Goal: Task Accomplishment & Management: Complete application form

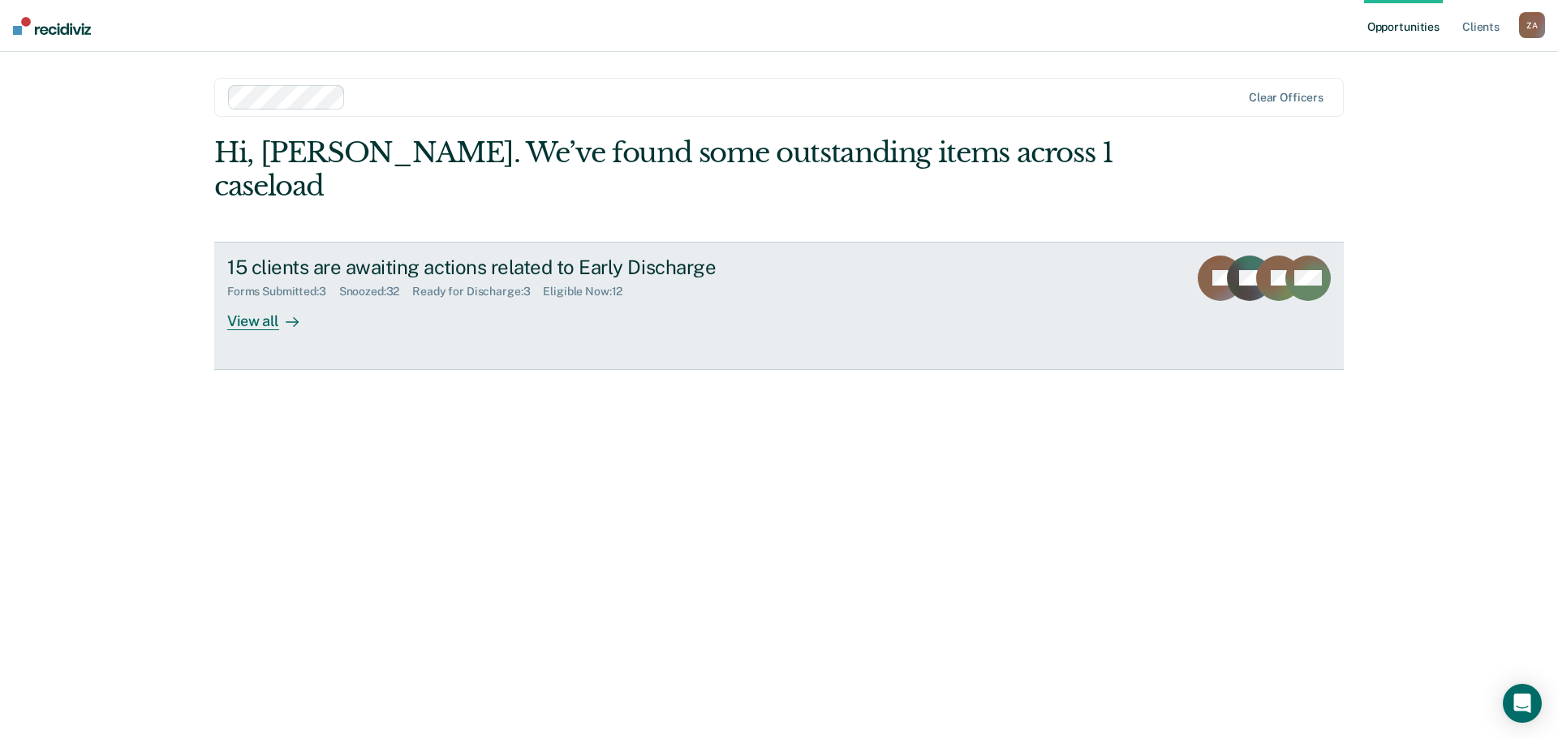
click at [280, 312] on div at bounding box center [288, 321] width 19 height 19
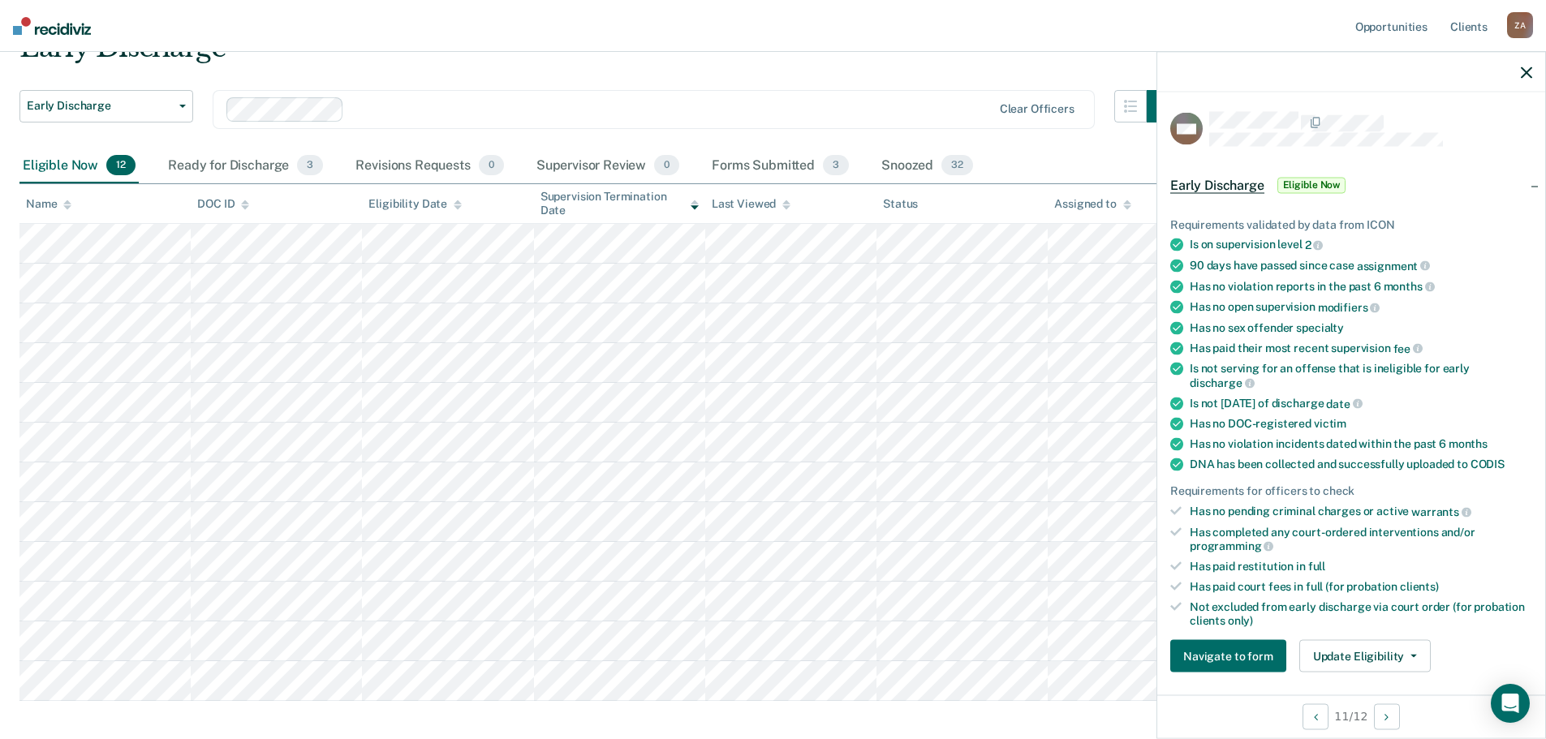
scroll to position [243, 0]
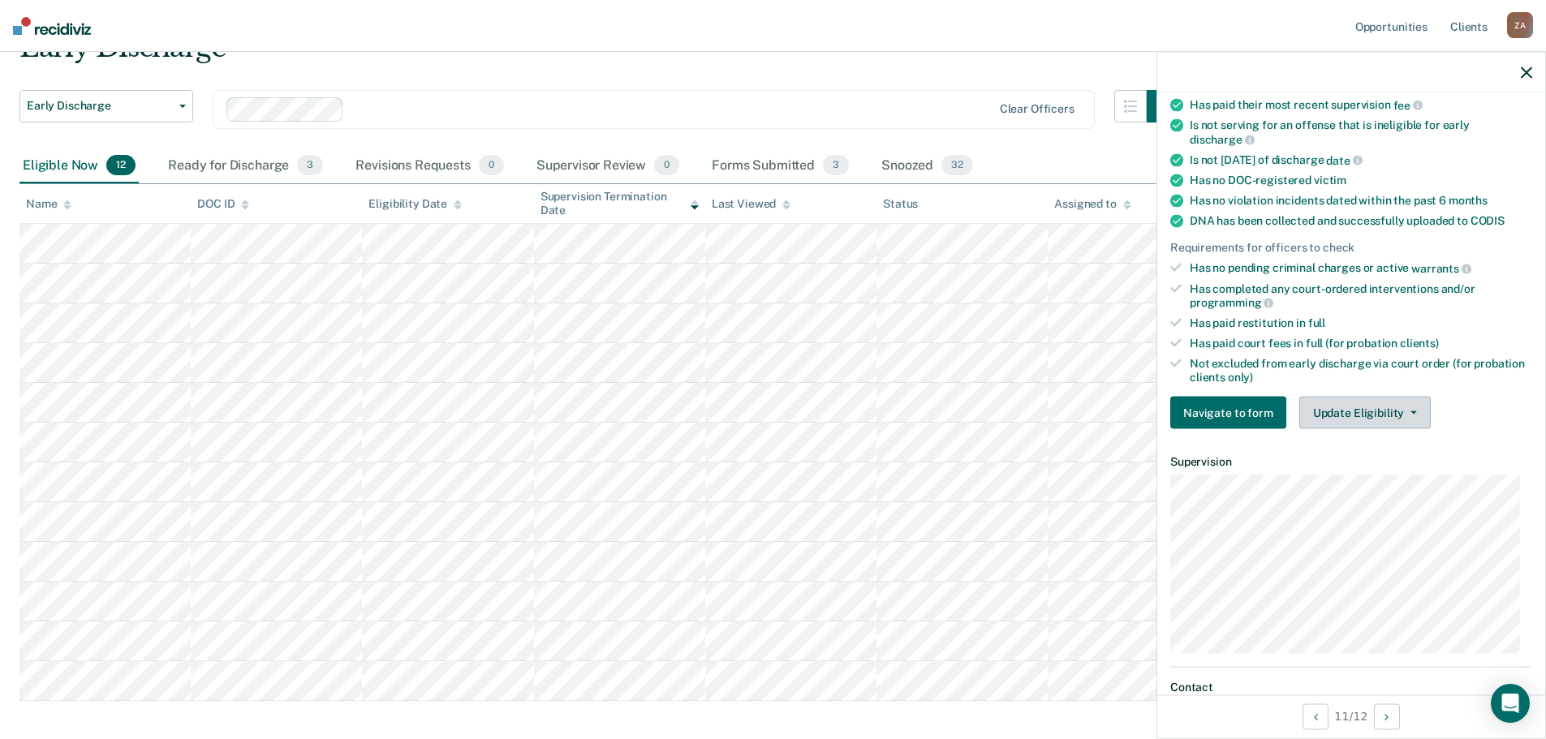
click at [1358, 418] on button "Update Eligibility" at bounding box center [1364, 413] width 131 height 32
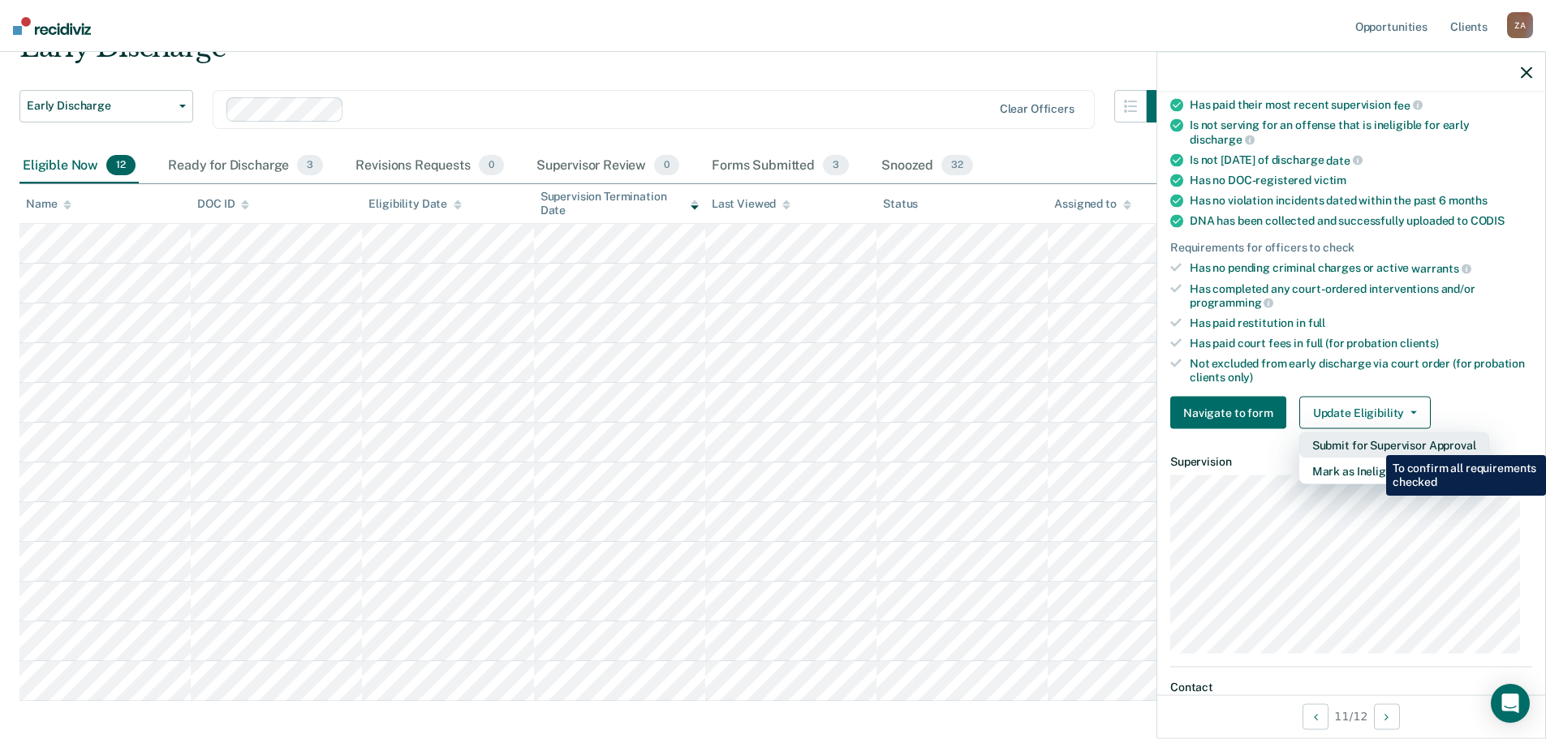
click at [1374, 443] on button "Submit for Supervisor Approval" at bounding box center [1394, 446] width 190 height 26
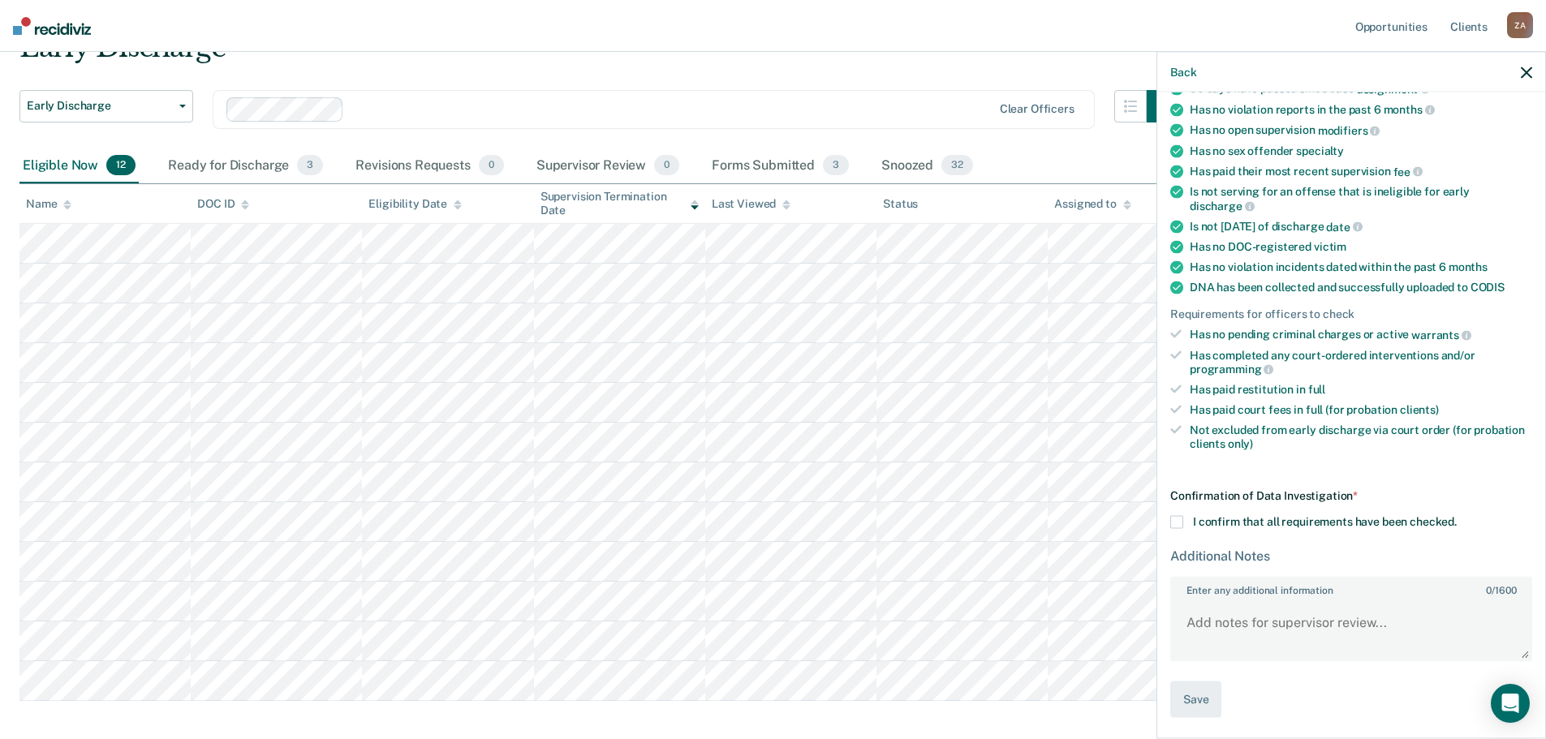
click at [1186, 523] on label "I confirm that all requirements have been checked." at bounding box center [1351, 522] width 362 height 13
click at [1457, 516] on input "I confirm that all requirements have been checked." at bounding box center [1457, 516] width 0 height 0
click at [1209, 695] on button "Save" at bounding box center [1195, 700] width 51 height 37
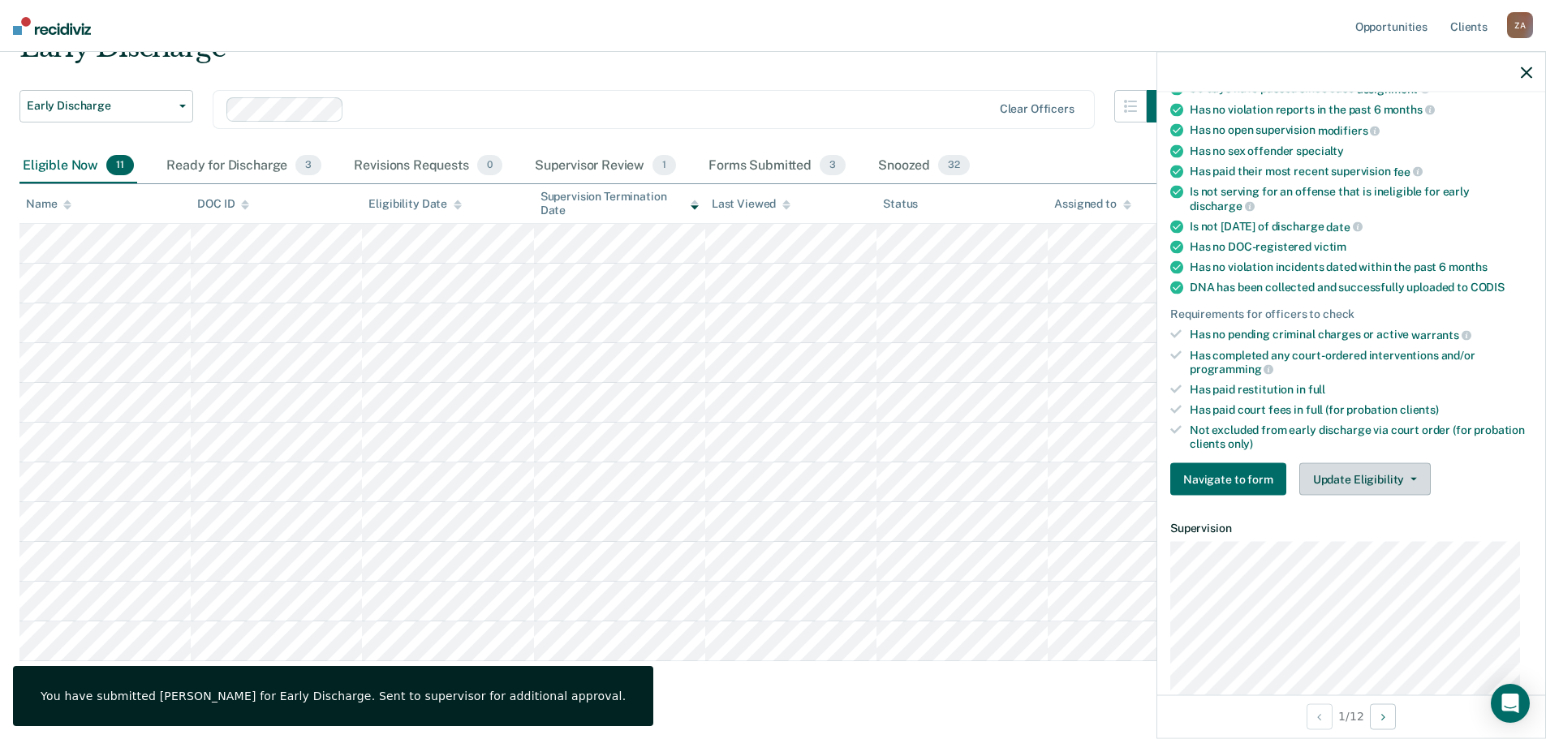
click at [1353, 479] on button "Update Eligibility" at bounding box center [1364, 479] width 131 height 32
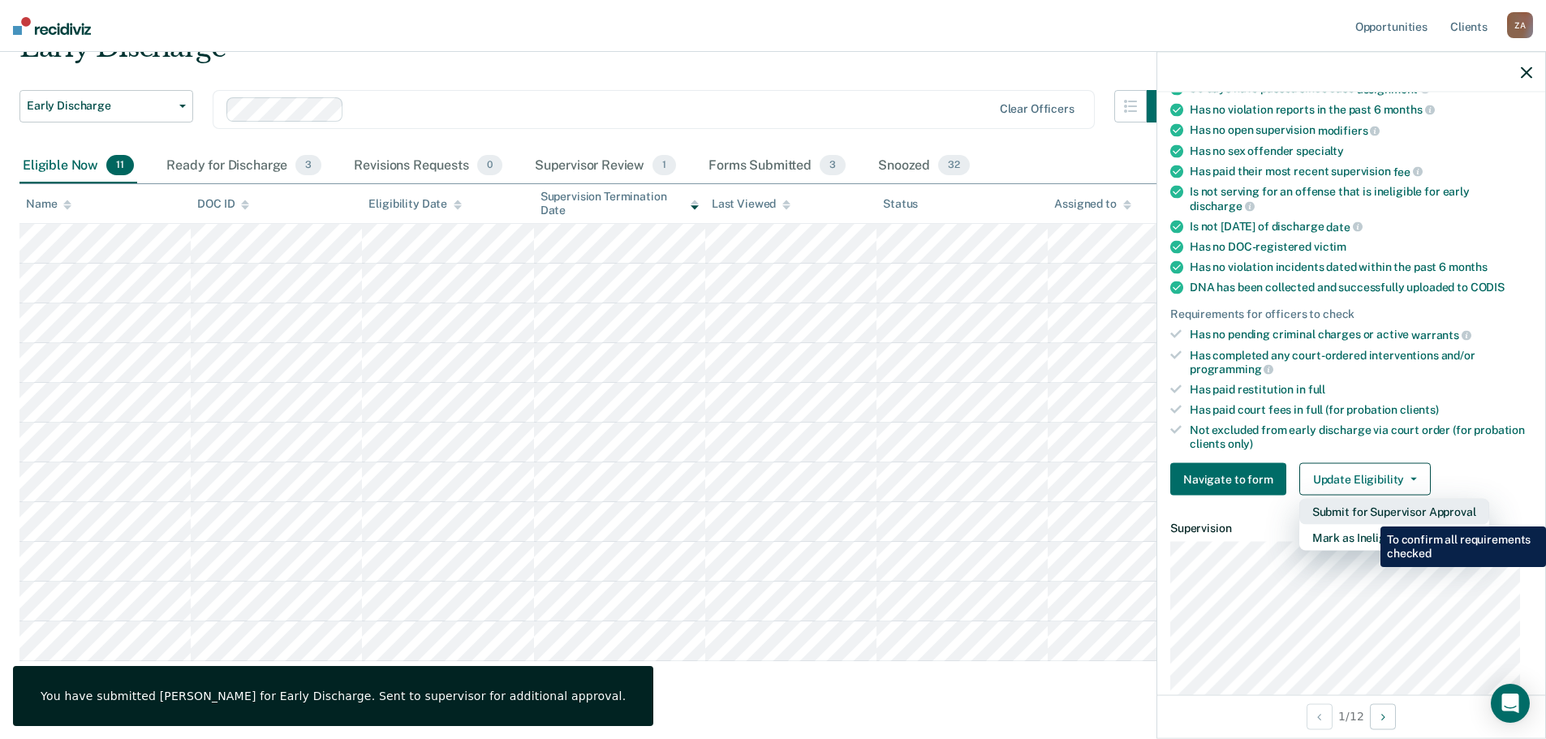
click at [1368, 515] on button "Submit for Supervisor Approval" at bounding box center [1394, 512] width 190 height 26
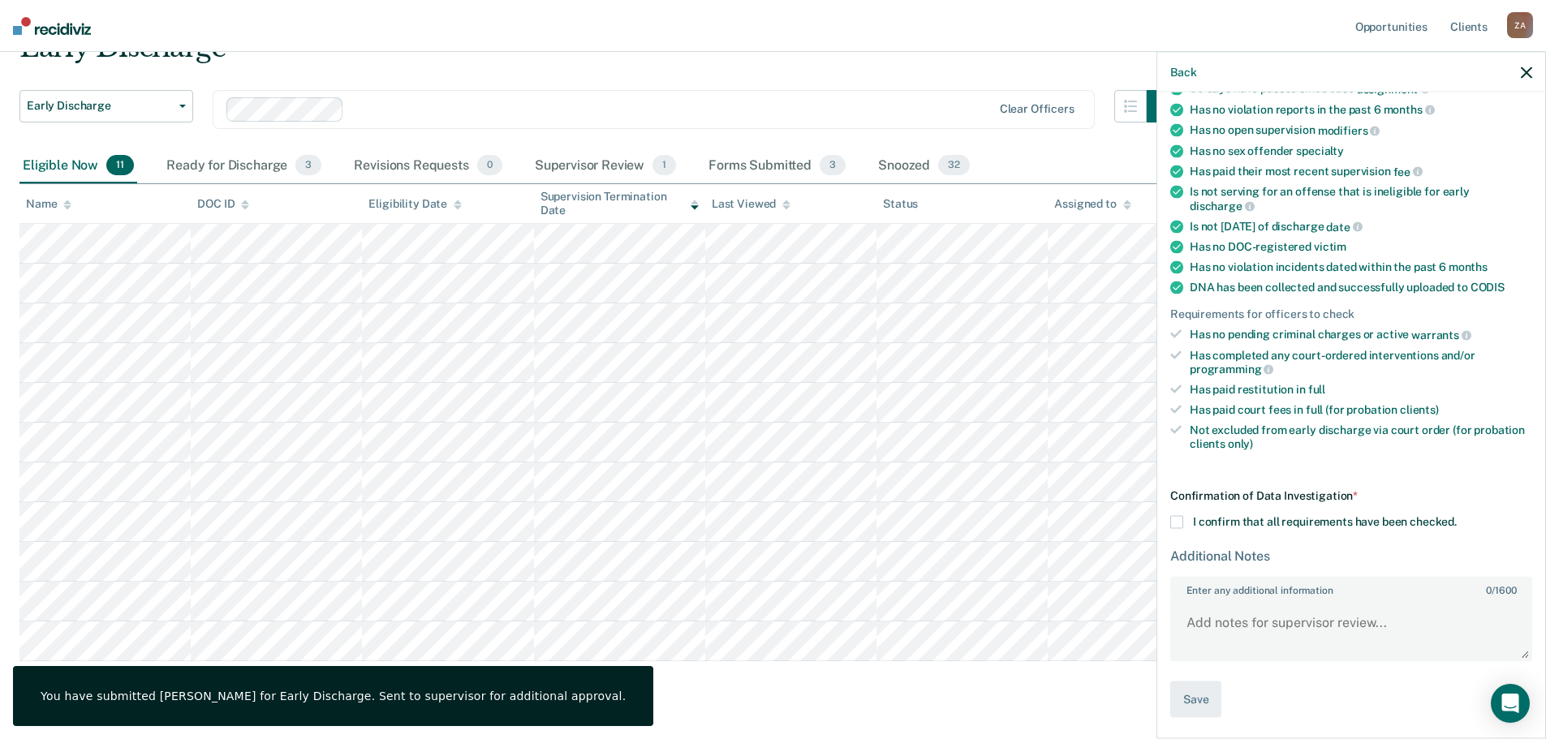
click at [1178, 522] on span at bounding box center [1176, 522] width 13 height 13
click at [1457, 516] on input "I confirm that all requirements have been checked." at bounding box center [1457, 516] width 0 height 0
click at [1197, 692] on button "Save" at bounding box center [1195, 700] width 51 height 37
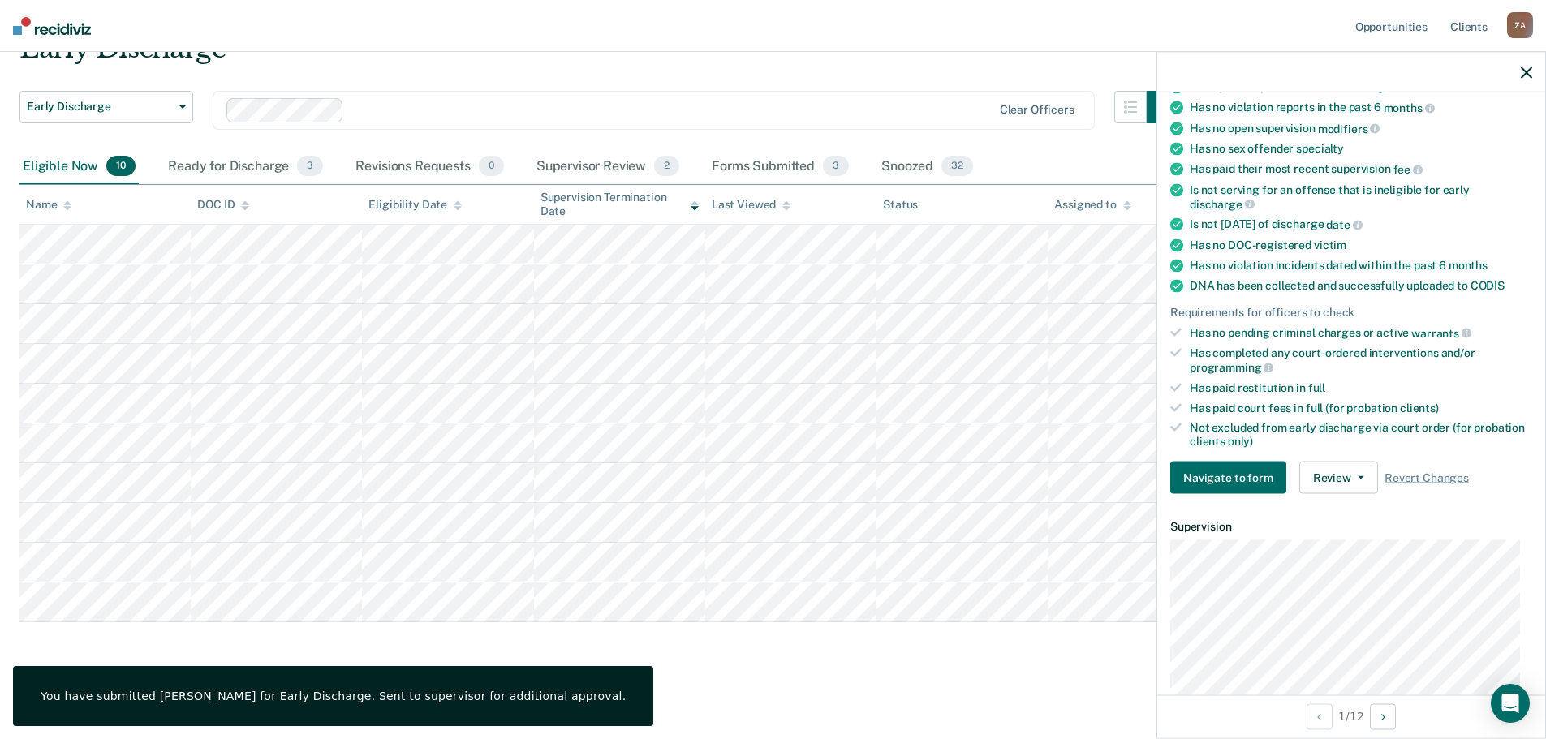
scroll to position [80, 0]
click at [1363, 471] on button "Update Eligibility" at bounding box center [1364, 479] width 131 height 32
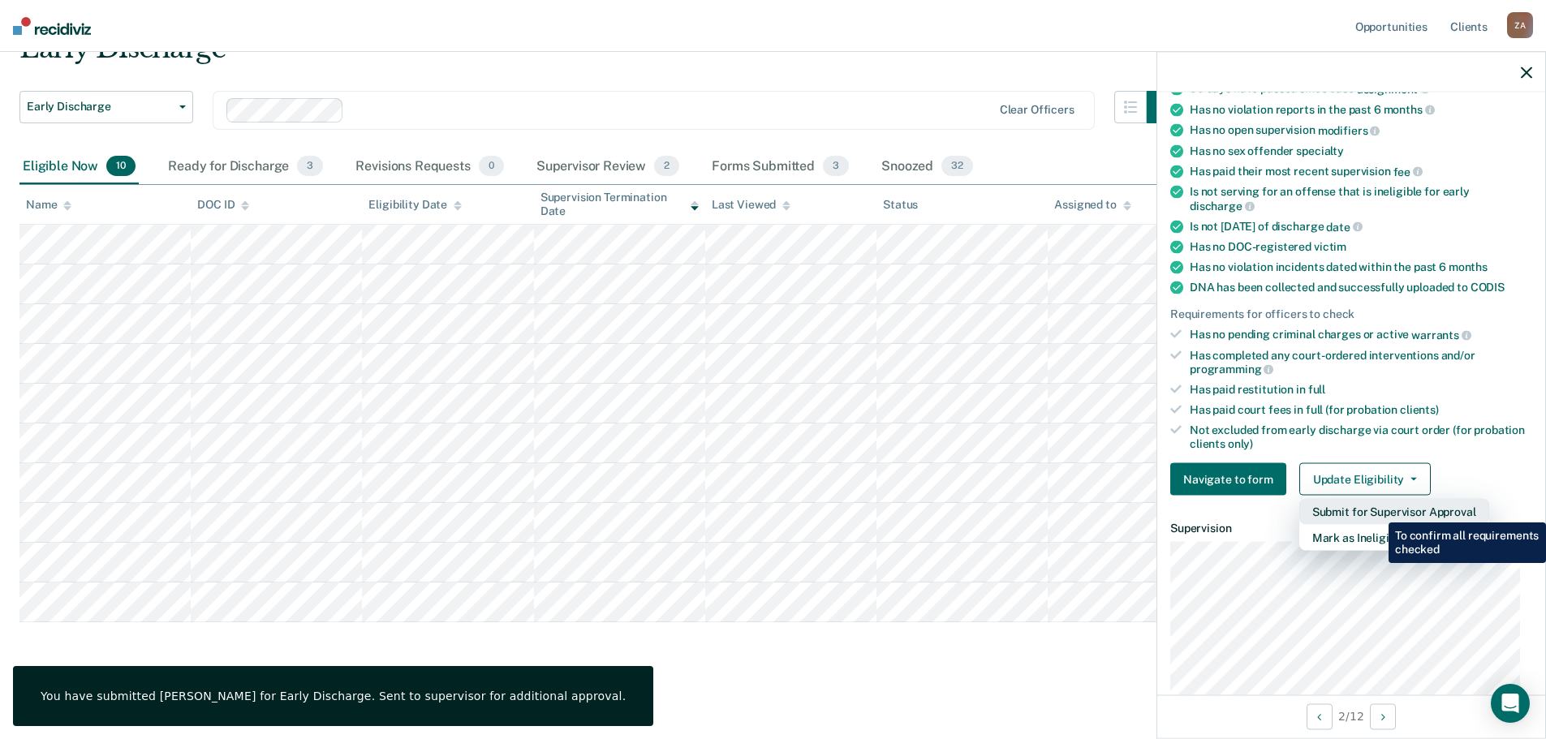
click at [1376, 510] on button "Submit for Supervisor Approval" at bounding box center [1394, 512] width 190 height 26
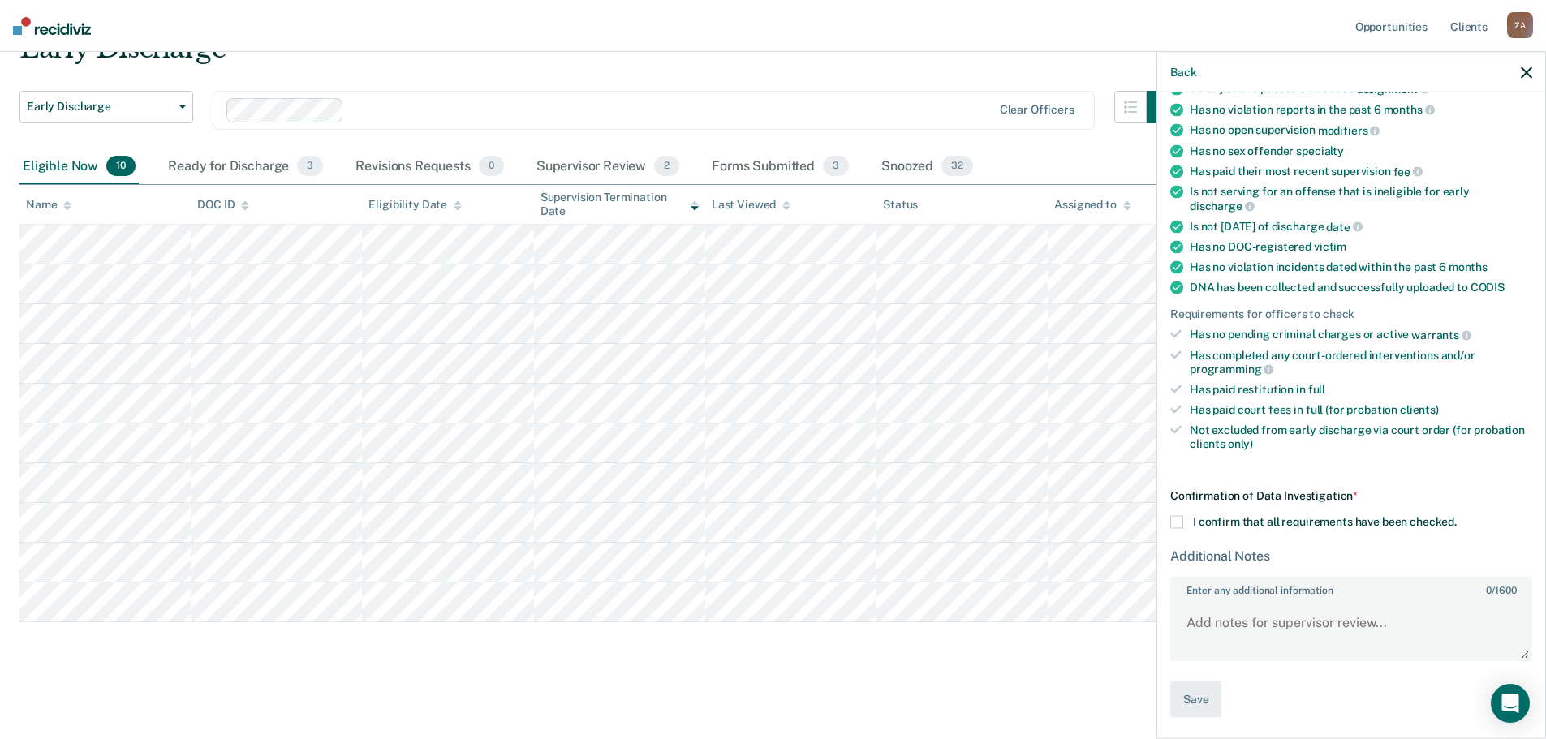
click at [1178, 521] on span at bounding box center [1176, 522] width 13 height 13
click at [1457, 516] on input "I confirm that all requirements have been checked." at bounding box center [1457, 516] width 0 height 0
click at [1182, 701] on button "Save" at bounding box center [1195, 700] width 51 height 37
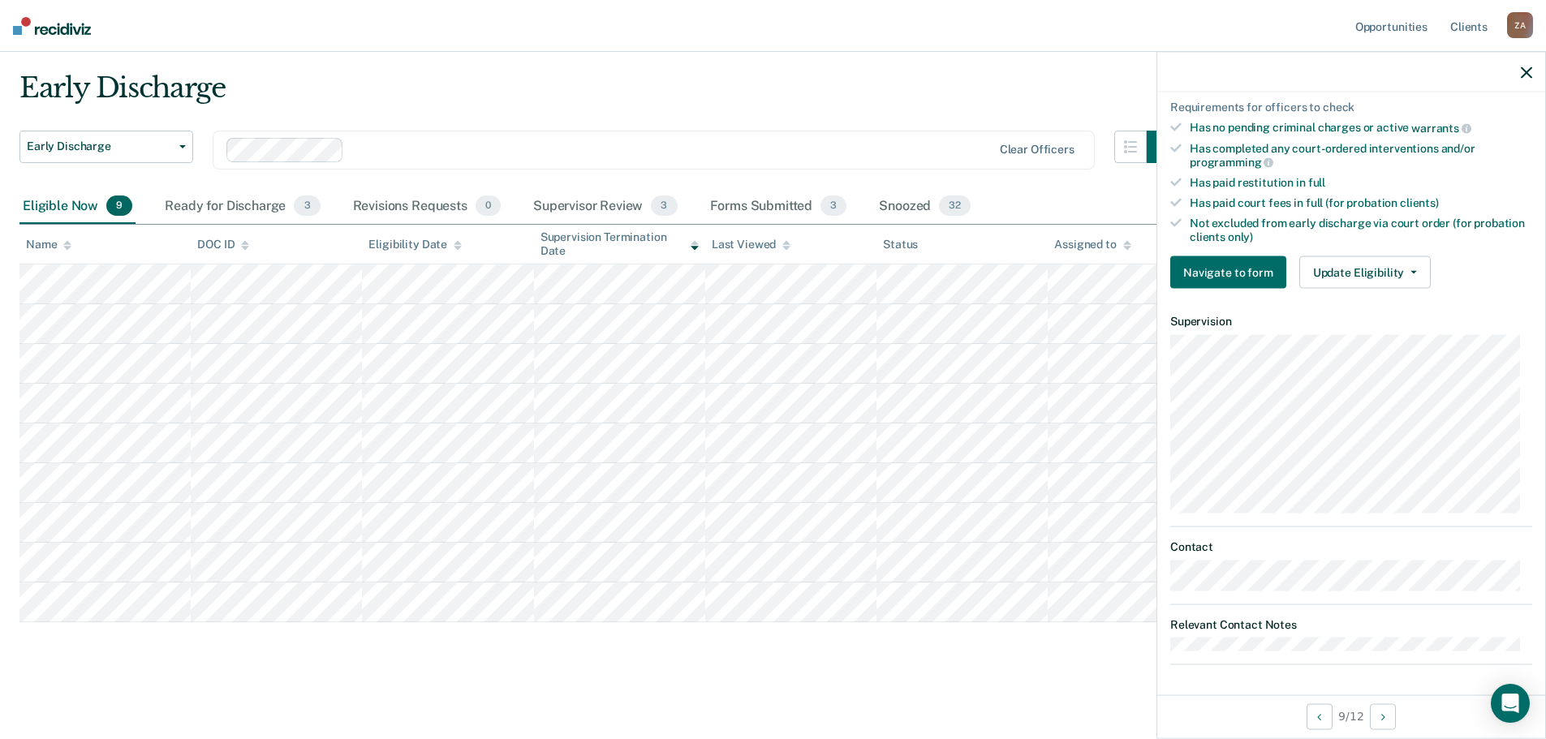
scroll to position [385, 0]
click at [1367, 273] on button "Update Eligibility" at bounding box center [1364, 272] width 131 height 32
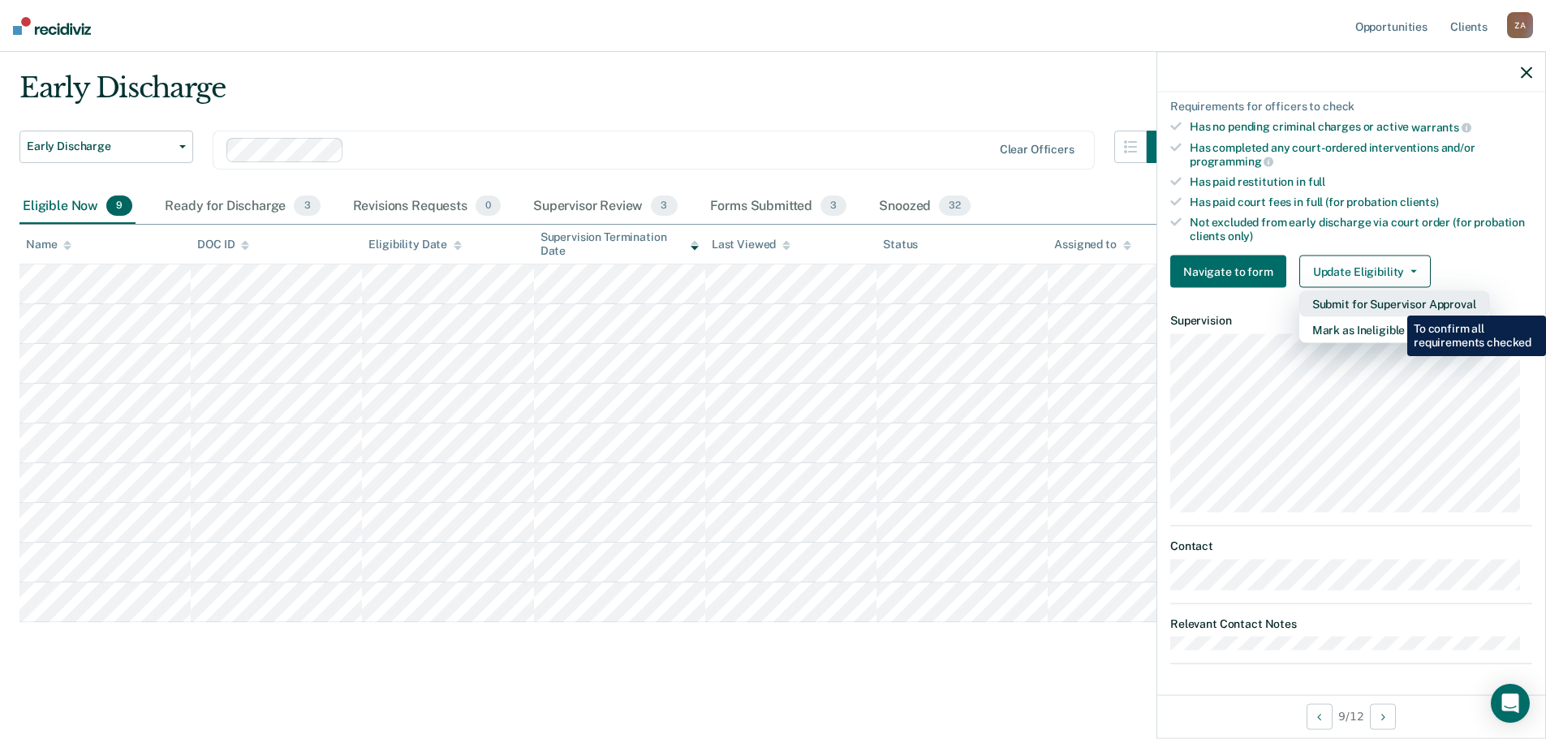
click at [1395, 304] on button "Submit for Supervisor Approval" at bounding box center [1394, 304] width 190 height 26
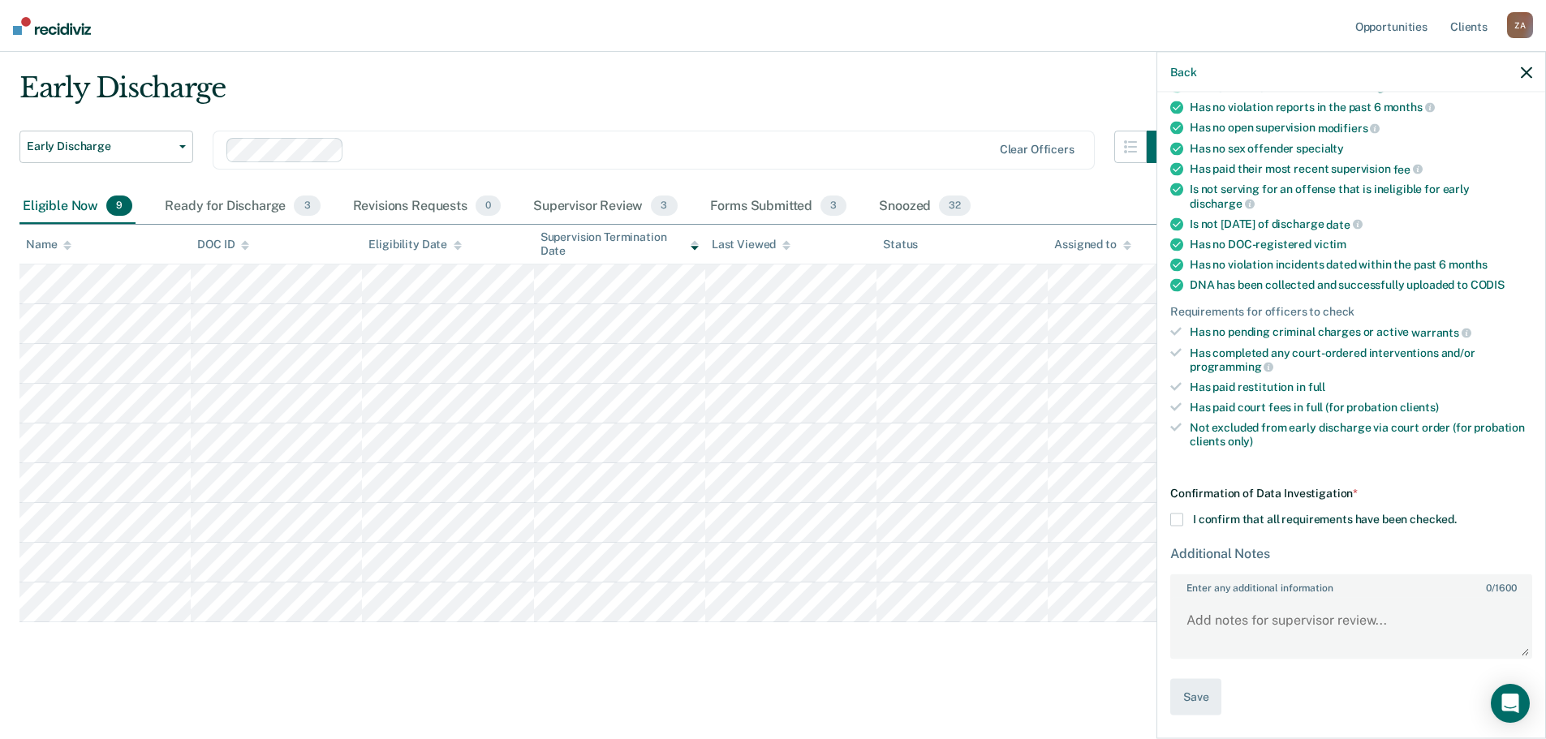
scroll to position [177, 0]
click at [1176, 525] on span at bounding box center [1176, 522] width 13 height 13
click at [1457, 516] on input "I confirm that all requirements have been checked." at bounding box center [1457, 516] width 0 height 0
click at [1207, 687] on button "Save" at bounding box center [1195, 700] width 51 height 37
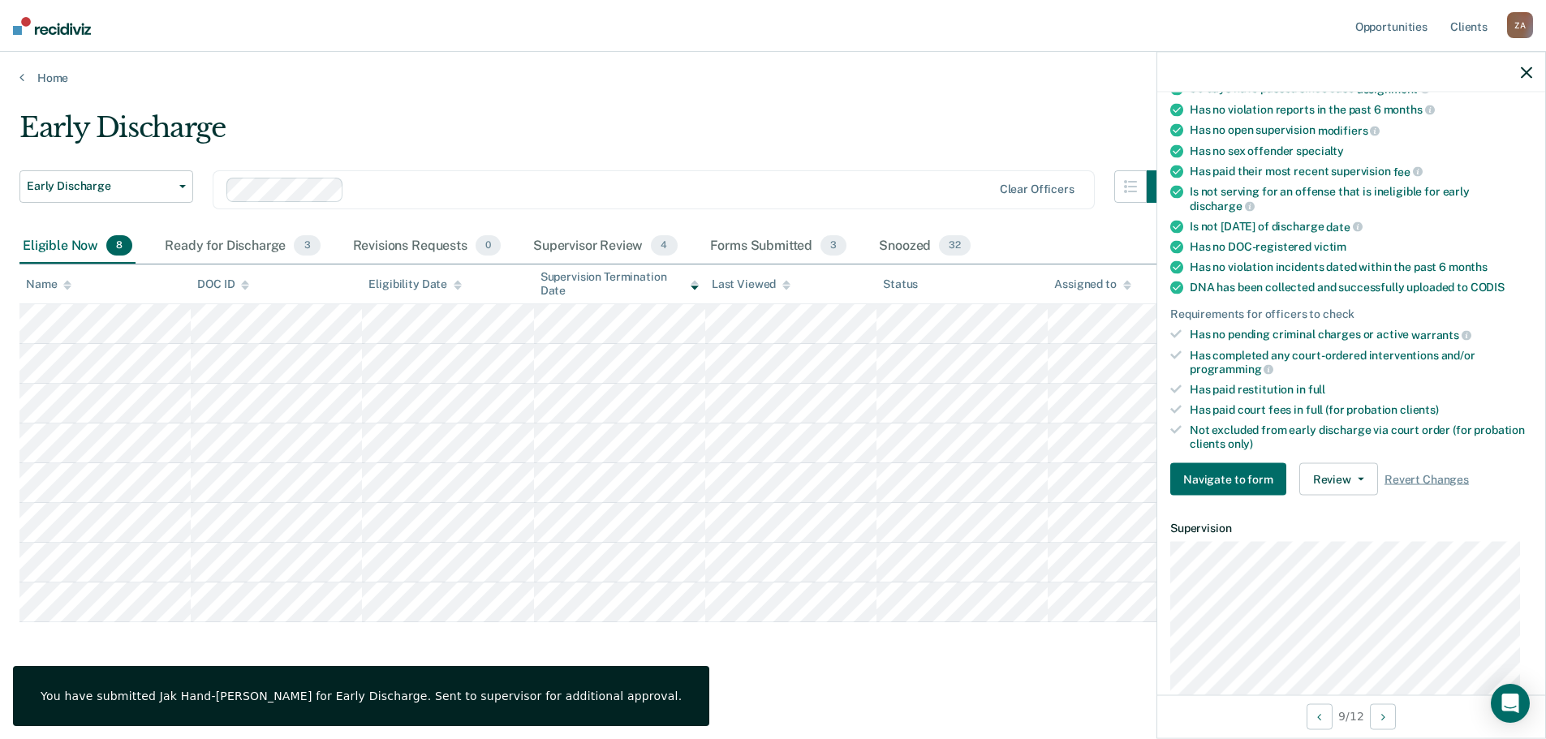
click at [1530, 72] on icon "button" at bounding box center [1526, 72] width 11 height 11
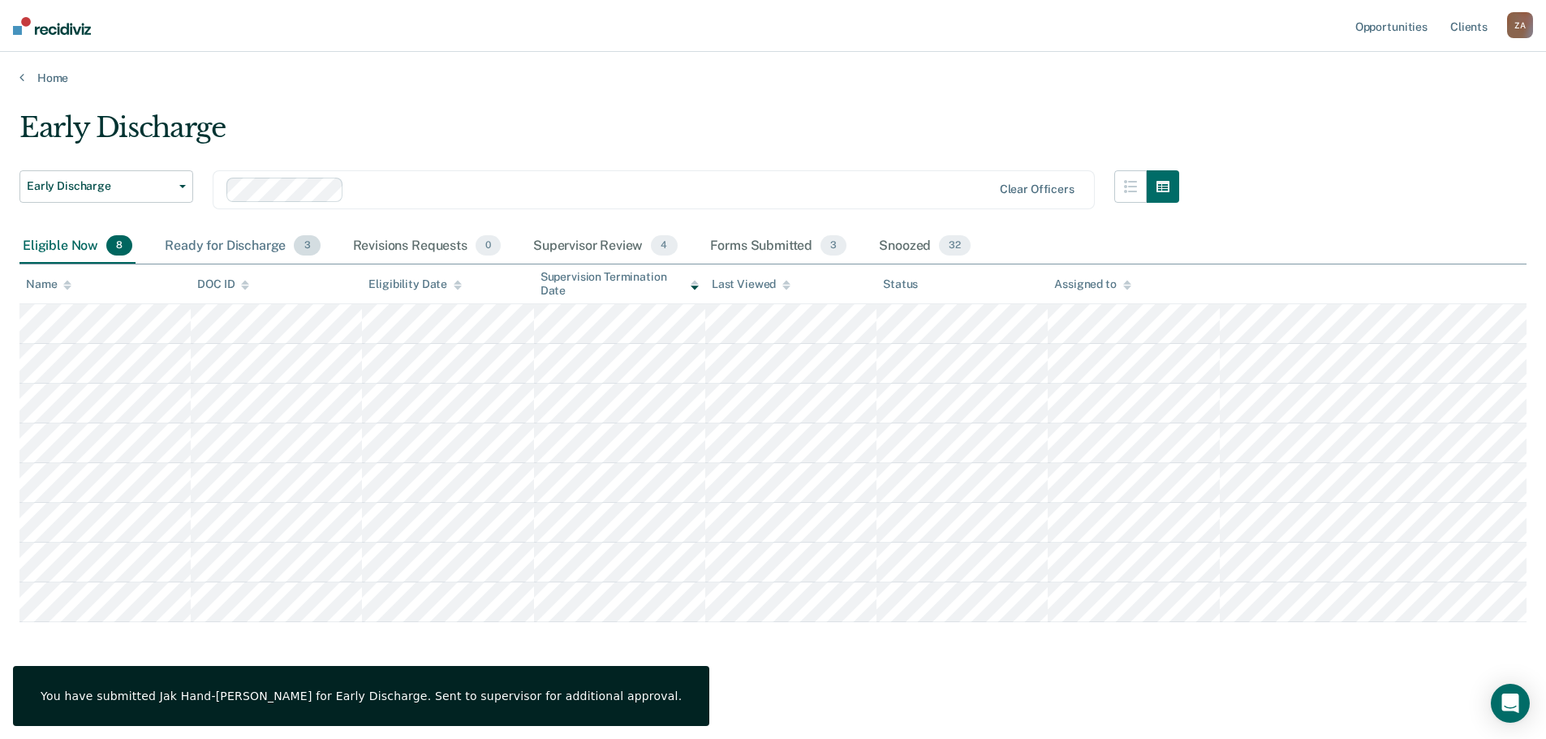
click at [234, 246] on div "Ready for Discharge 3" at bounding box center [241, 247] width 161 height 36
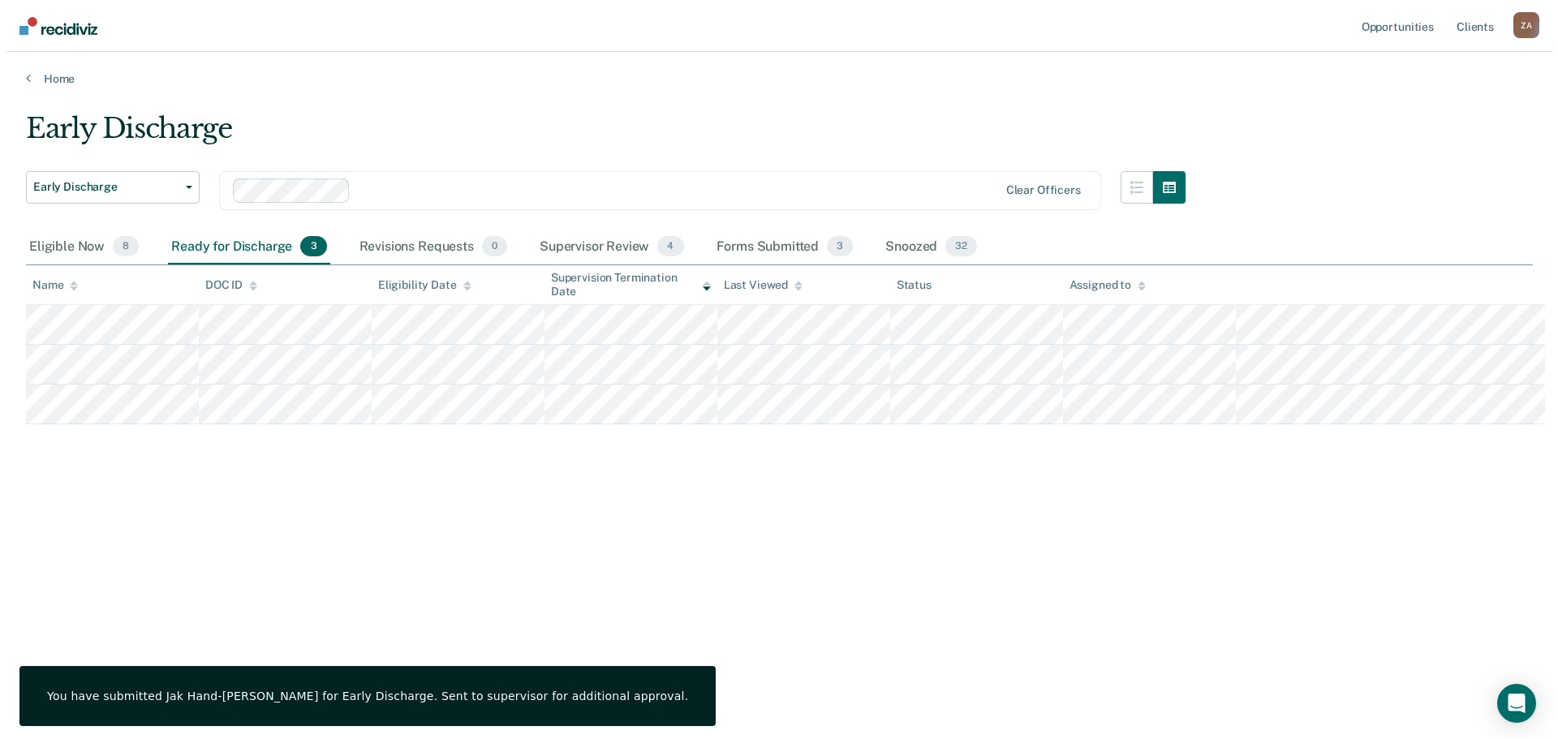
scroll to position [0, 0]
